Goal: Task Accomplishment & Management: Use online tool/utility

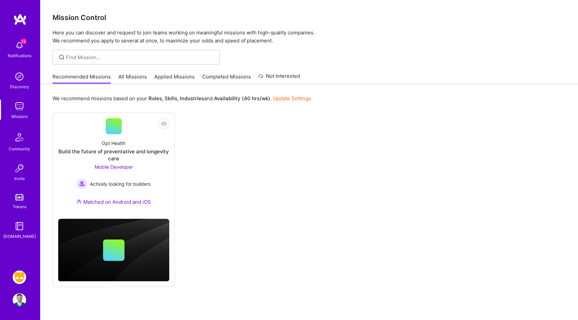
click at [20, 276] on img at bounding box center [19, 277] width 13 height 13
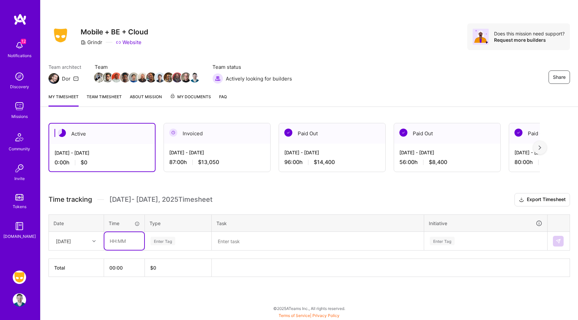
click at [109, 242] on input "text" at bounding box center [124, 242] width 40 height 18
type input "08:00"
click at [84, 241] on div "[DATE]" at bounding box center [71, 241] width 37 height 11
click at [76, 261] on div "[DATE]" at bounding box center [76, 260] width 54 height 12
click at [71, 242] on div "[DATE]" at bounding box center [63, 241] width 15 height 7
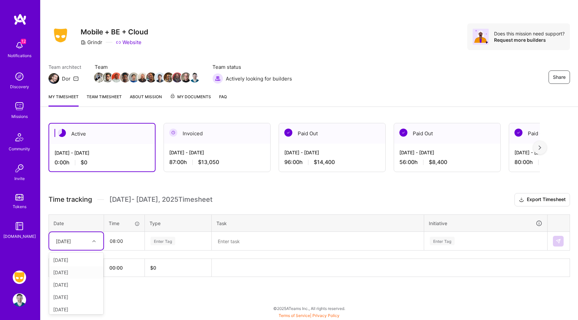
click at [74, 272] on div "[DATE]" at bounding box center [76, 273] width 54 height 12
click at [170, 242] on div "Enter Tag" at bounding box center [163, 241] width 25 height 10
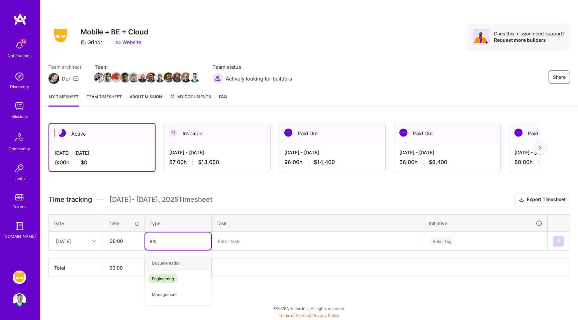
type input "engi"
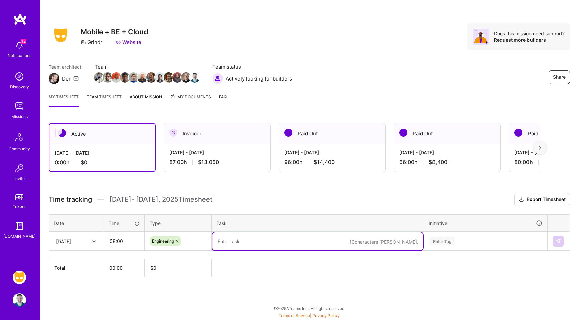
paste textarea "T: Aiming to merge some of my work in, also likely going to start working on [U…"
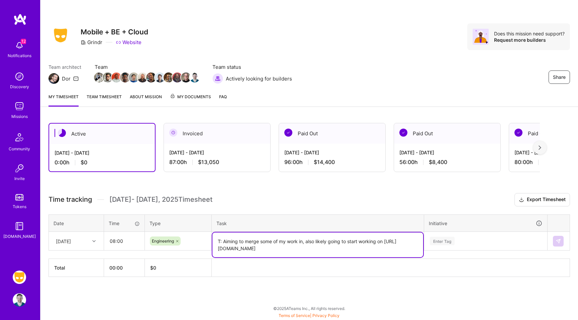
type textarea "T: Aiming to merge some of my work in, also likely going to start working on [U…"
click at [371, 175] on div "Active [DATE] - [DATE] 0:00 h $0 Invoiced [DATE] - [DATE] 87:00 h $13,050 Paid …" at bounding box center [309, 212] width 538 height 195
click at [471, 241] on div "Enter Tag" at bounding box center [486, 241] width 122 height 17
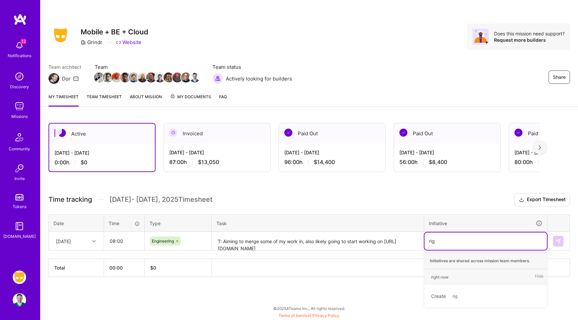
type input "righ"
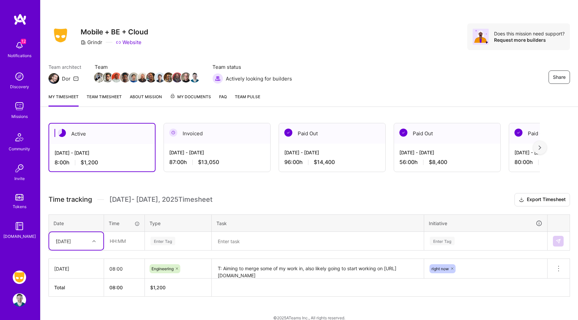
scroll to position [9, 0]
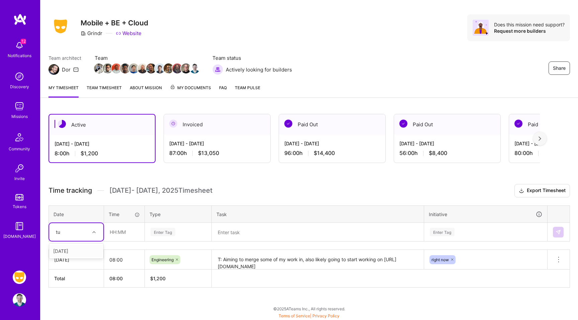
type input "tue"
type input "08:00"
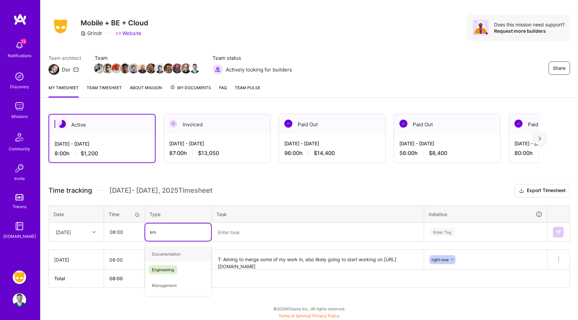
type input "engi"
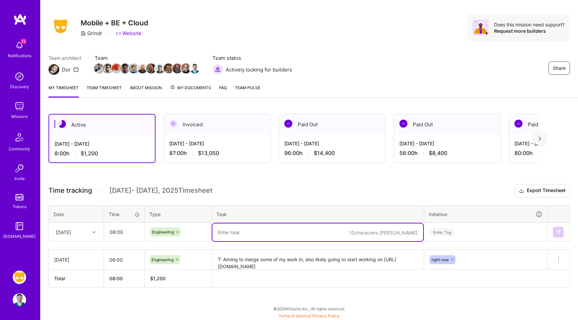
paste textarea "Y: Updated my PRs, did some PR review for [PERSON_NAME]/[PERSON_NAME], did some…"
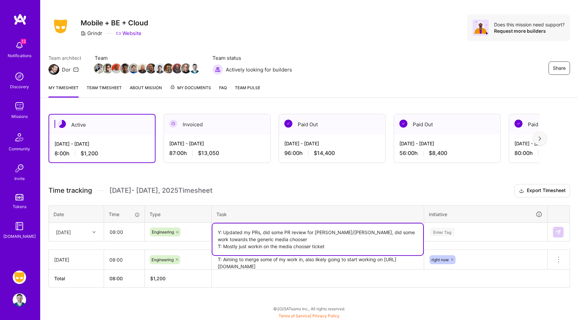
type textarea "Y: Updated my PRs, did some PR review for [PERSON_NAME]/[PERSON_NAME], did some…"
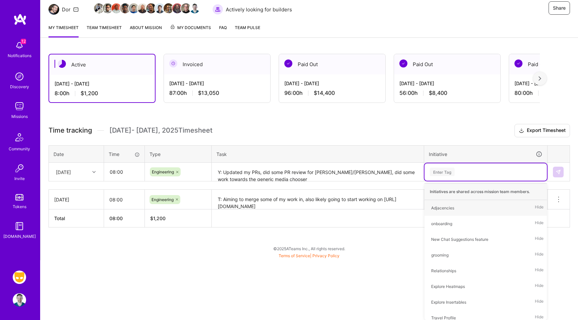
type input "e"
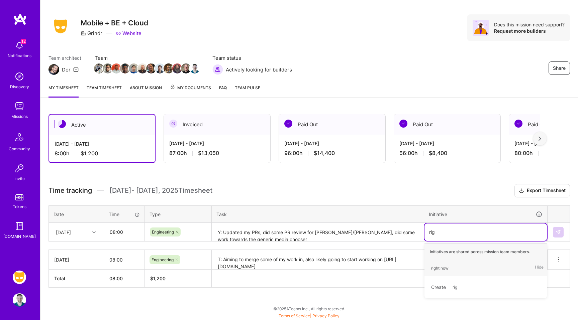
type input "righ"
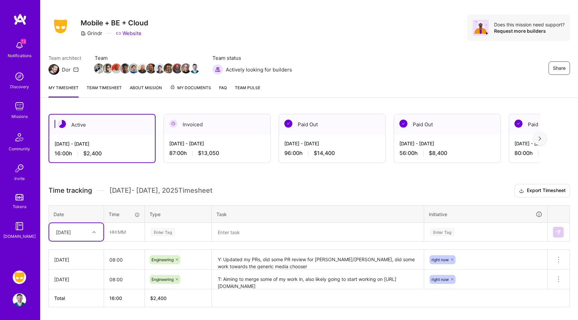
scroll to position [29, 0]
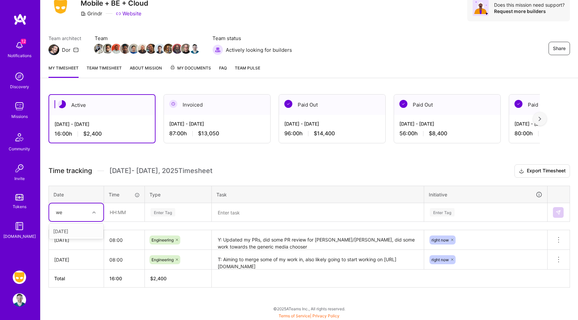
type input "wed"
type input "08:00"
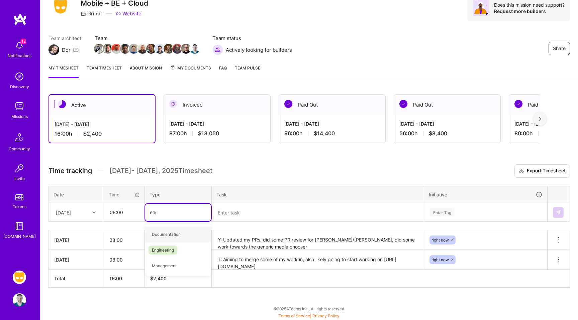
type input "engi"
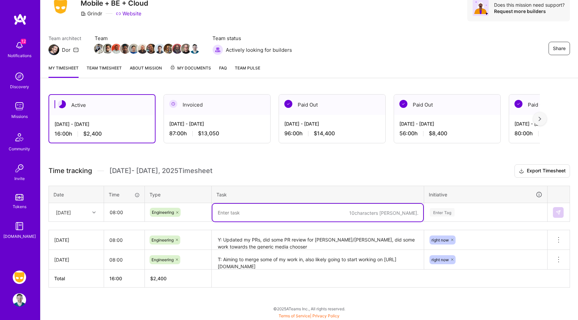
paste textarea "Y: Merged in my microsession stacking bug. Made draft pr of a very rough pass o…"
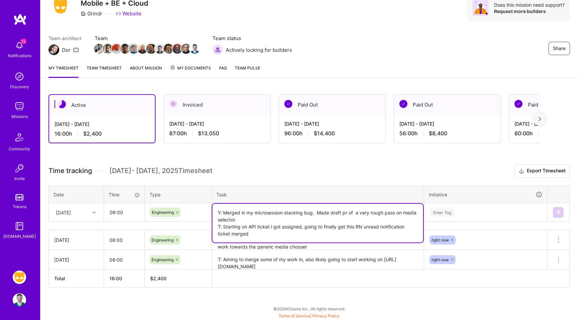
type textarea "Y: Merged in my microsession stacking bug. Made draft pr of a very rough pass o…"
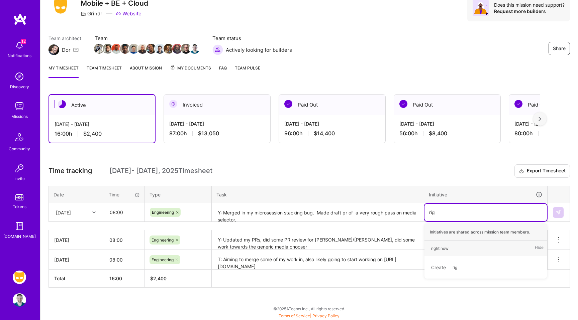
type input "righ"
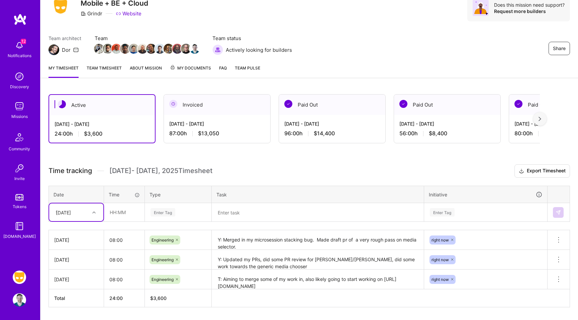
scroll to position [35, 0]
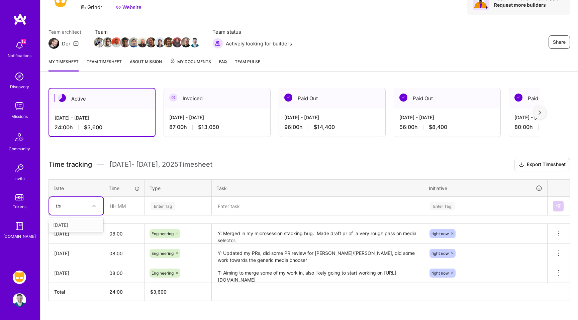
type input "thur"
type input "08:00"
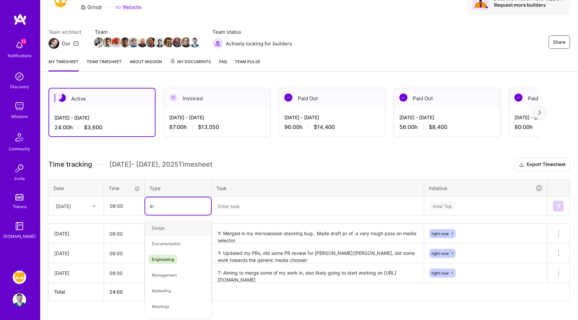
type input "engi"
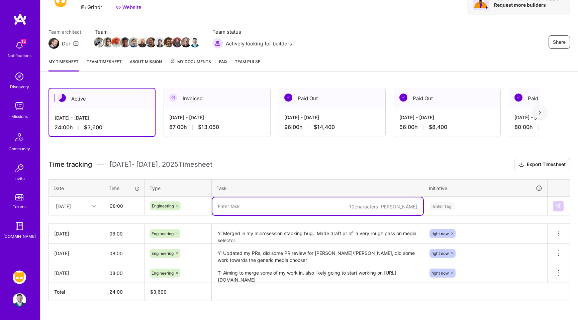
paste textarea "Y: Updated my unread message ticket, started on API for NSFW setting T: Finishi…"
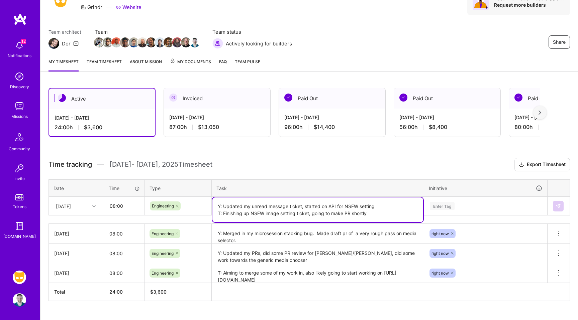
type textarea "Y: Updated my unread message ticket, started on API for NSFW setting T: Finishi…"
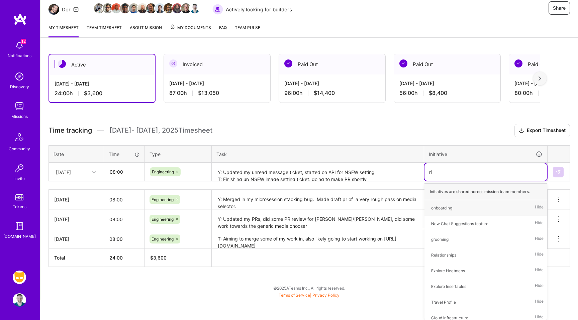
scroll to position [49, 0]
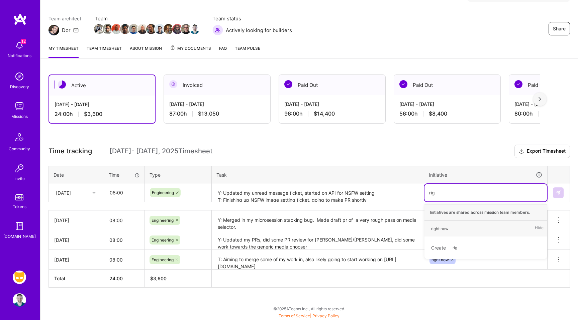
type input "righ"
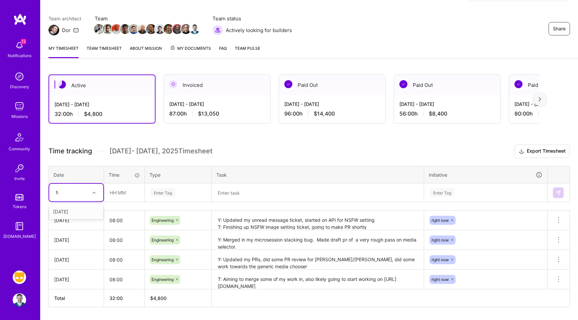
type input "fri"
type input "08:00"
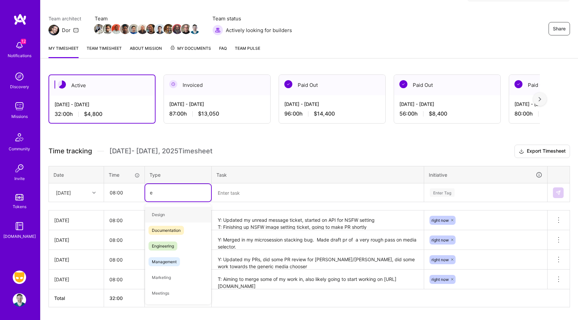
type input "en"
type input "engi"
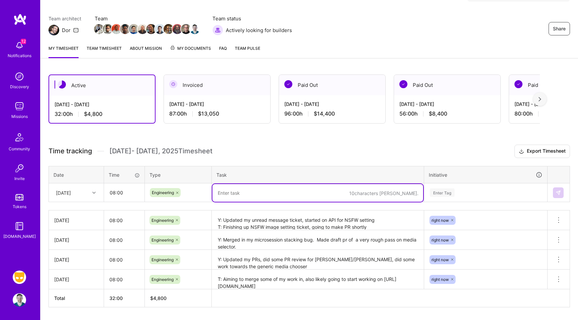
paste textarea "y: posted PR for the explicit photos settings change to API, got some feedback …"
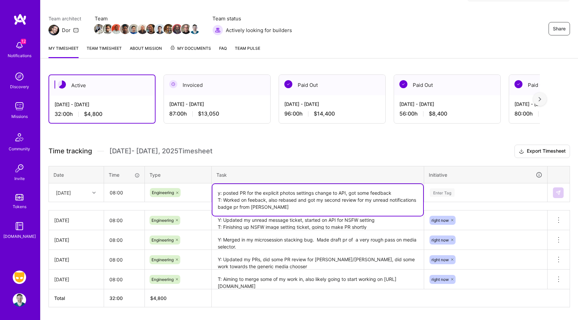
type textarea "y: posted PR for the explicit photos settings change to API, got some feedback …"
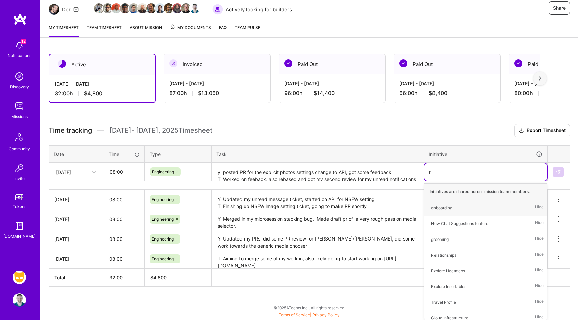
type input "ri"
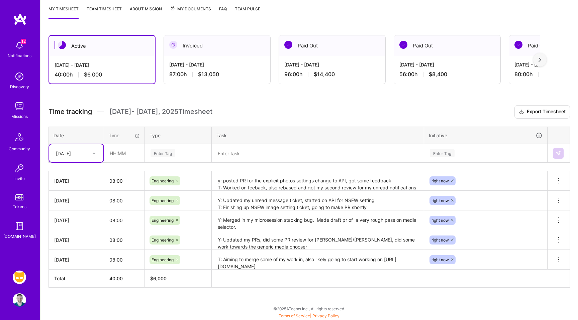
scroll to position [0, 0]
